Goal: Information Seeking & Learning: Learn about a topic

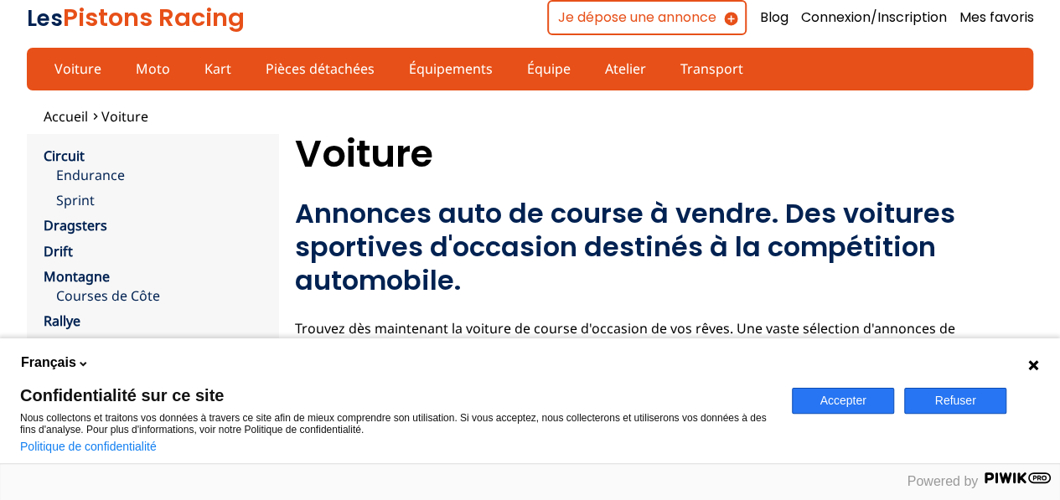
click at [846, 404] on button "Accepter" at bounding box center [843, 401] width 102 height 26
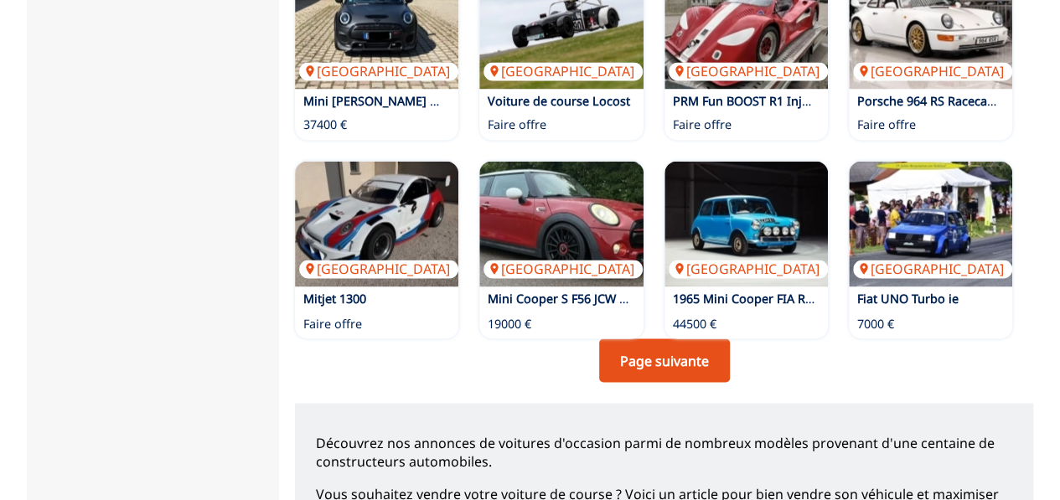
scroll to position [1295, 0]
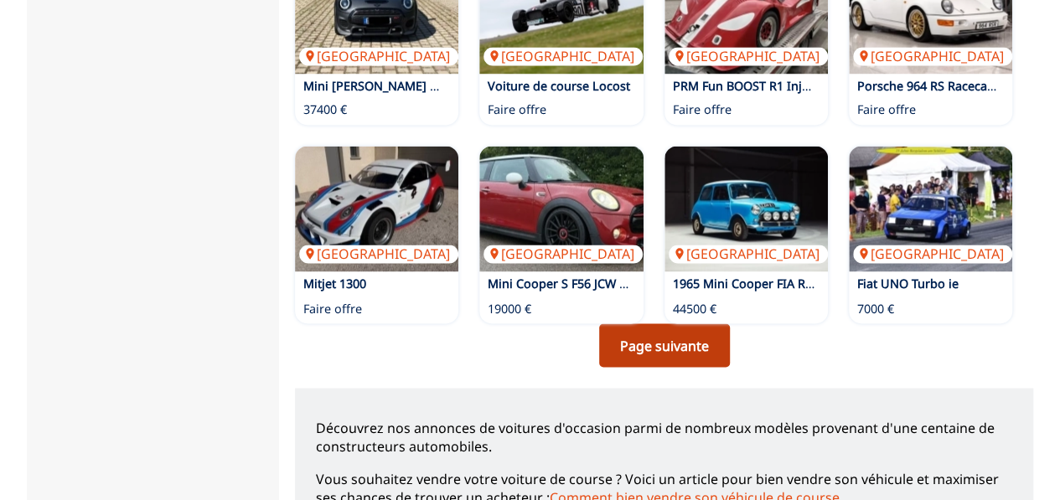
click at [667, 323] on link "Page suivante" at bounding box center [664, 345] width 131 height 44
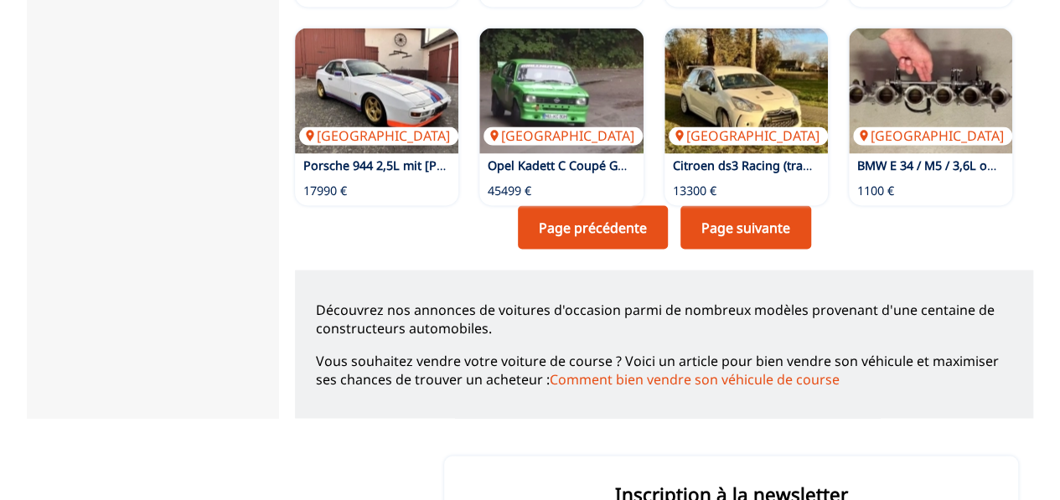
scroll to position [1430, 0]
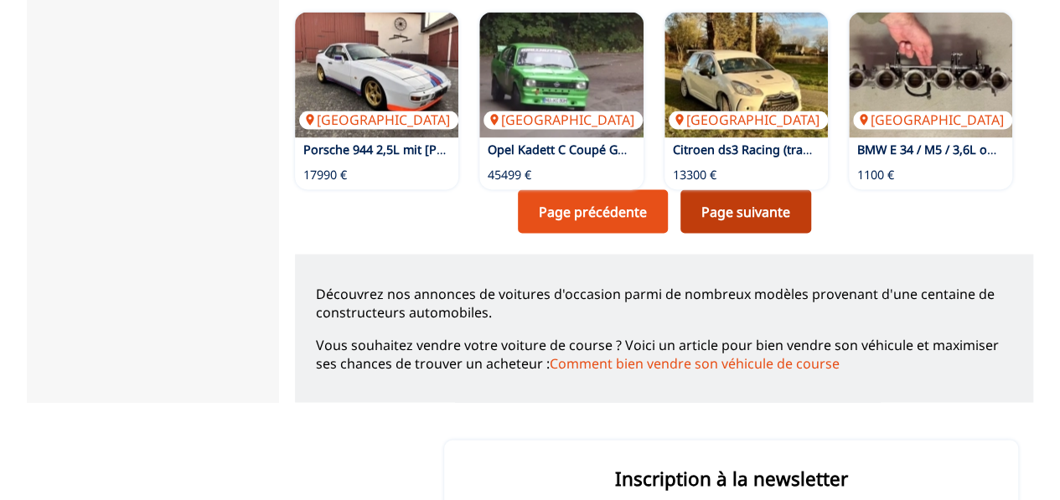
click at [752, 209] on link "Page suivante" at bounding box center [745, 211] width 131 height 44
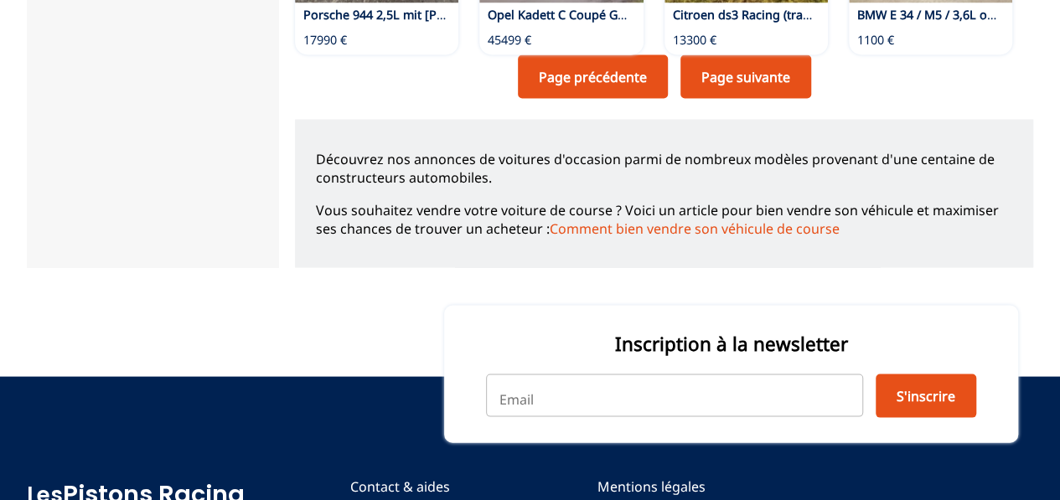
scroll to position [1587, 0]
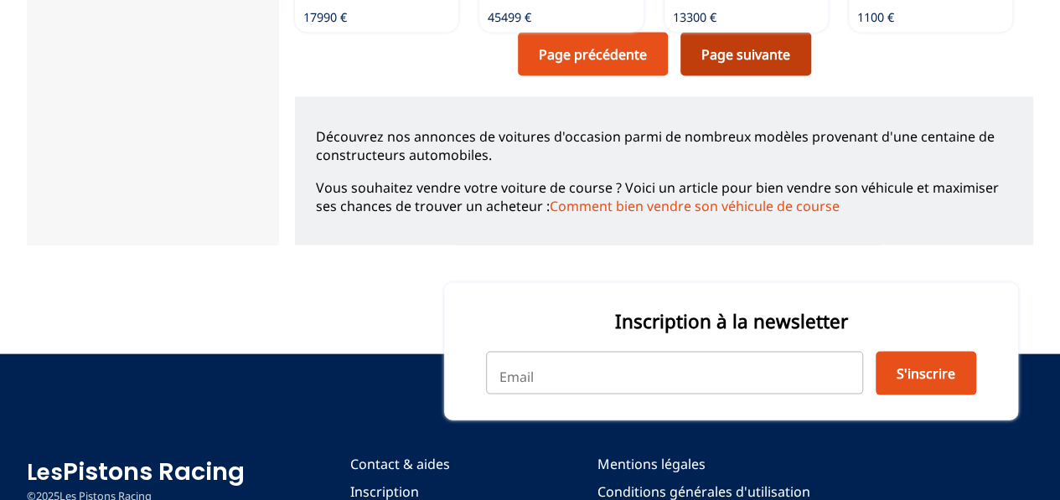
click at [743, 65] on link "Page suivante" at bounding box center [745, 54] width 131 height 44
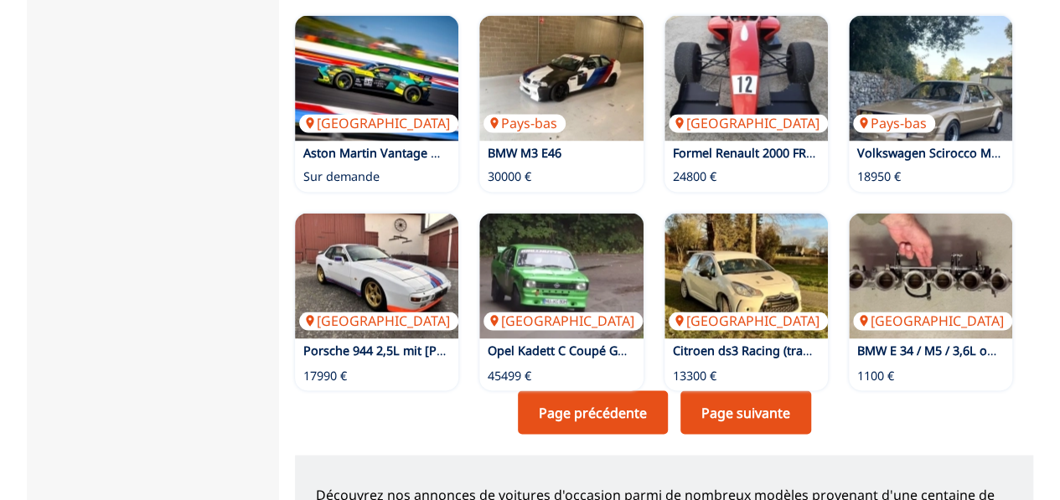
scroll to position [1285, 0]
